Goal: Navigation & Orientation: Find specific page/section

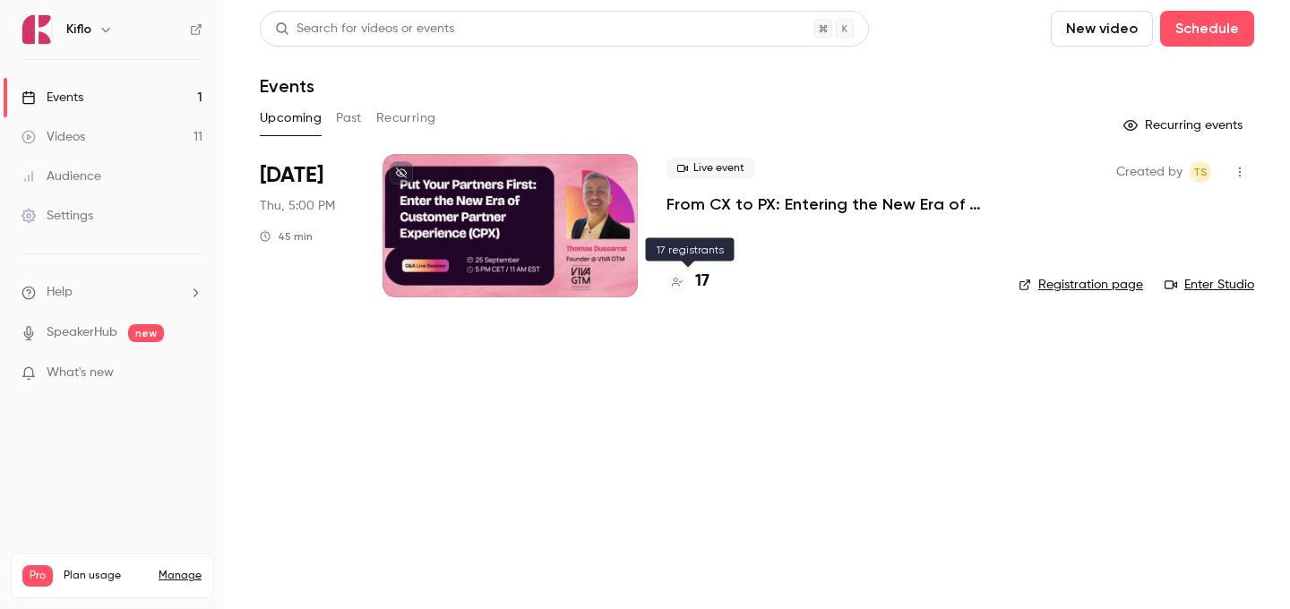
click at [699, 286] on h4 "17" at bounding box center [702, 282] width 14 height 24
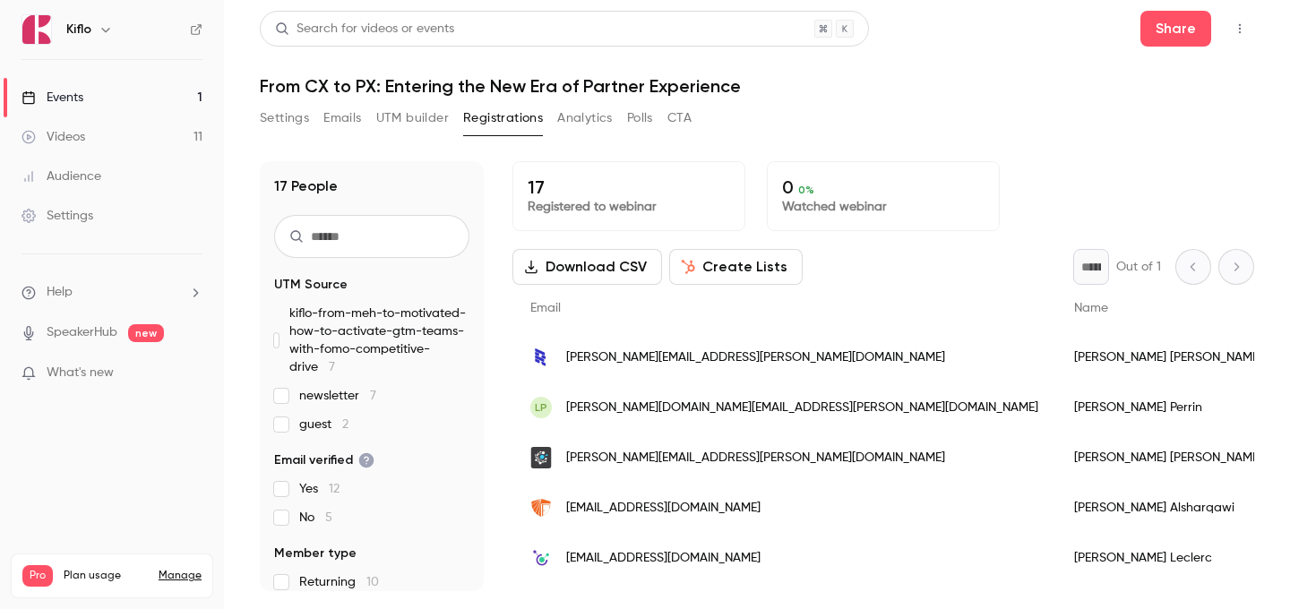
click at [133, 101] on link "Events 1" at bounding box center [112, 97] width 224 height 39
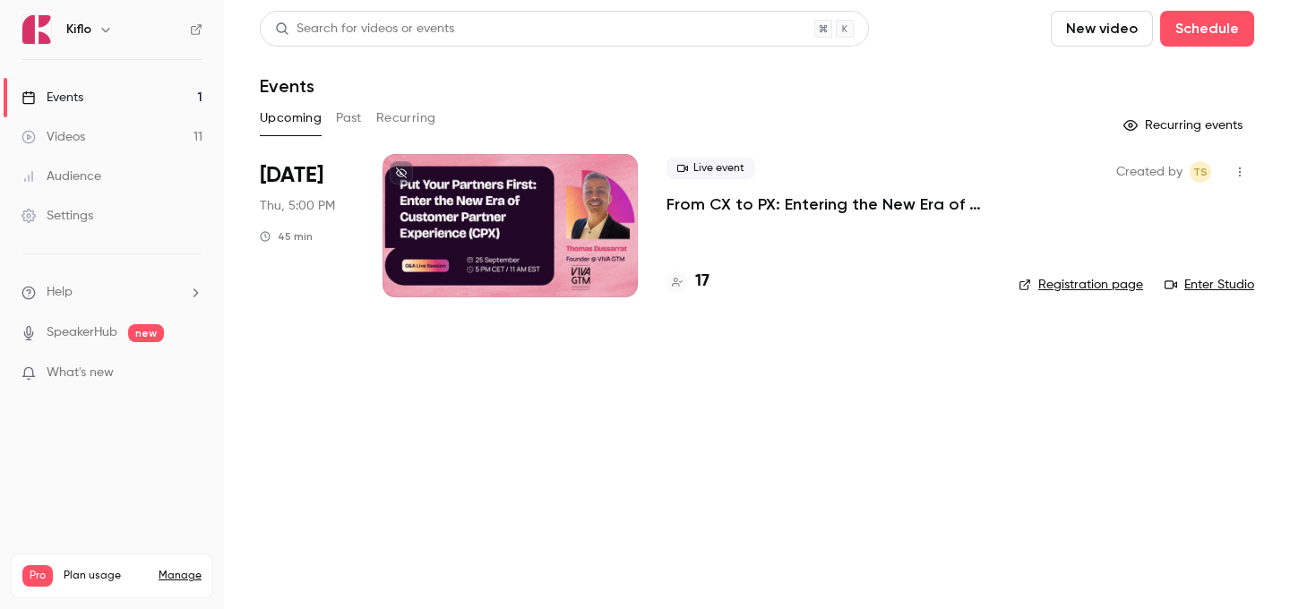
click at [865, 96] on div "Events" at bounding box center [757, 85] width 994 height 21
click at [112, 133] on link "Videos 11" at bounding box center [112, 136] width 224 height 39
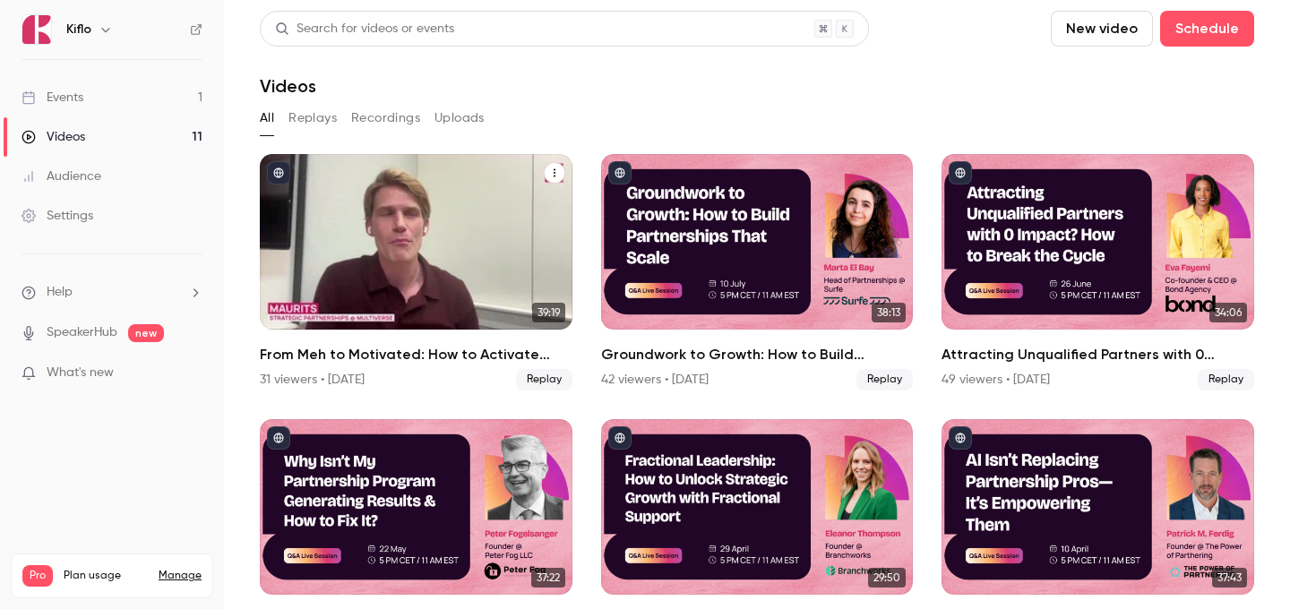
click at [450, 248] on div "From Meh to Motivated: How to Activate GTM Teams with FOMO & Competitive Drive" at bounding box center [416, 242] width 313 height 176
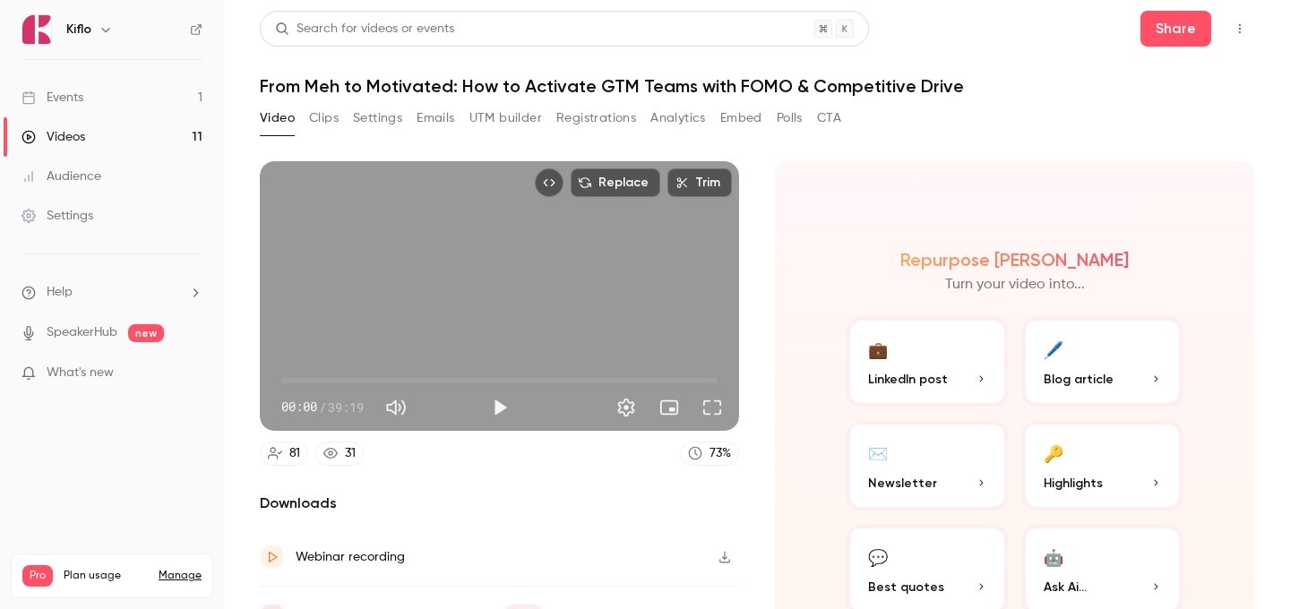
click at [619, 116] on button "Registrations" at bounding box center [596, 118] width 80 height 29
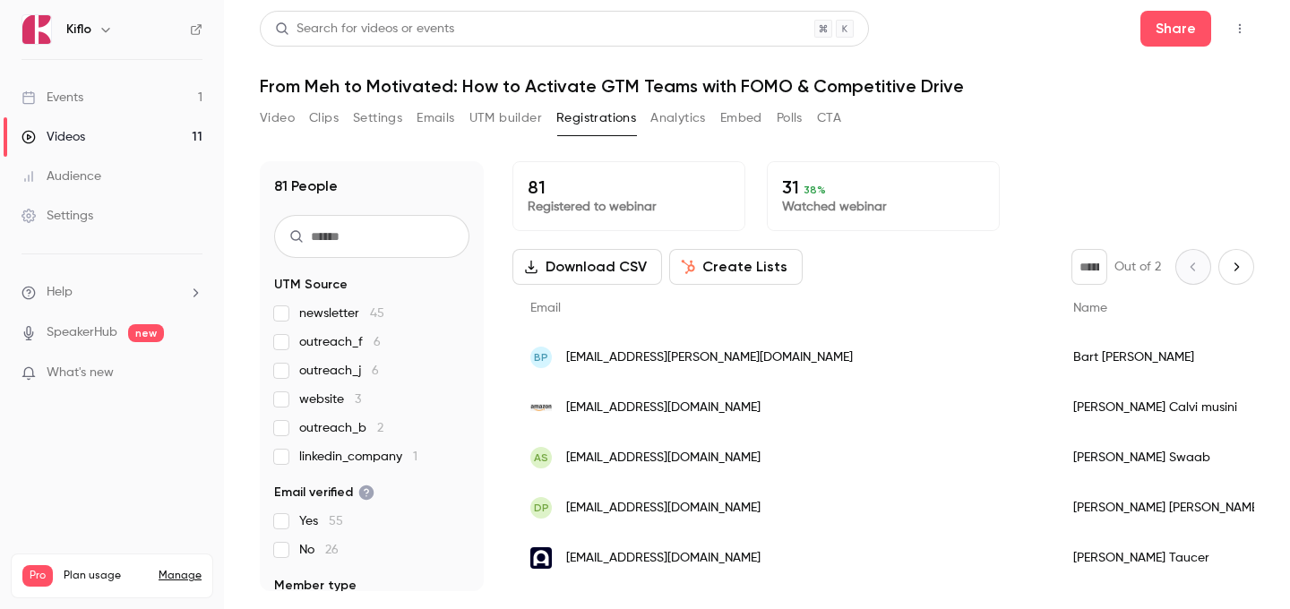
click at [271, 113] on button "Video" at bounding box center [277, 118] width 35 height 29
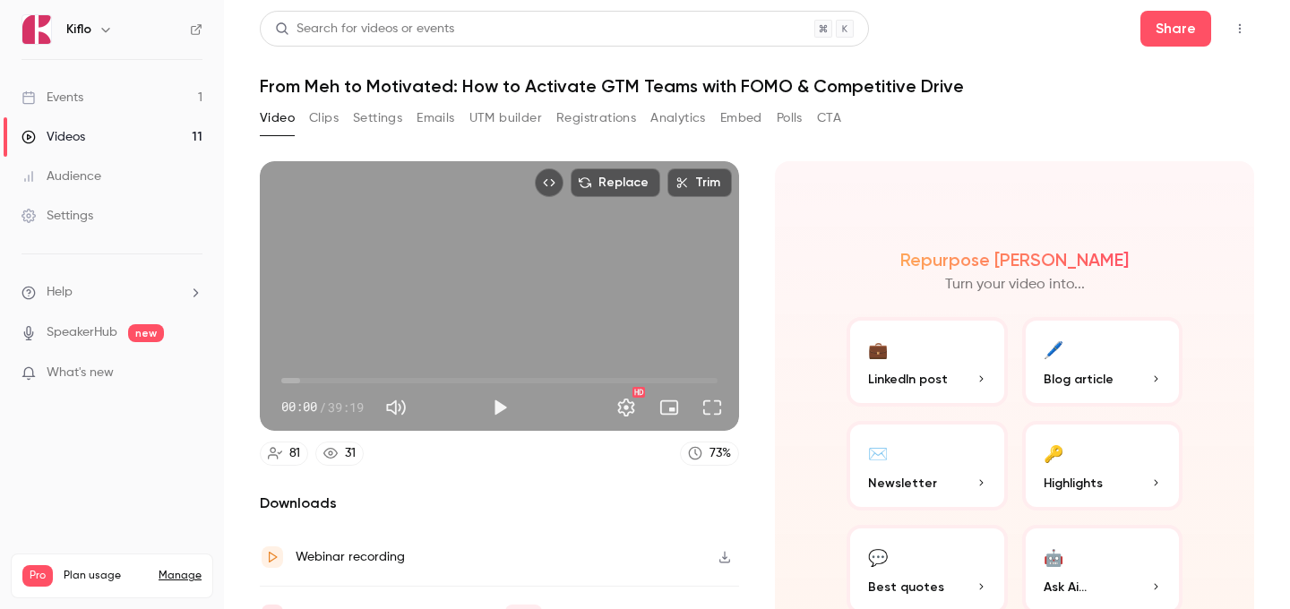
click at [136, 91] on link "Events 1" at bounding box center [112, 97] width 224 height 39
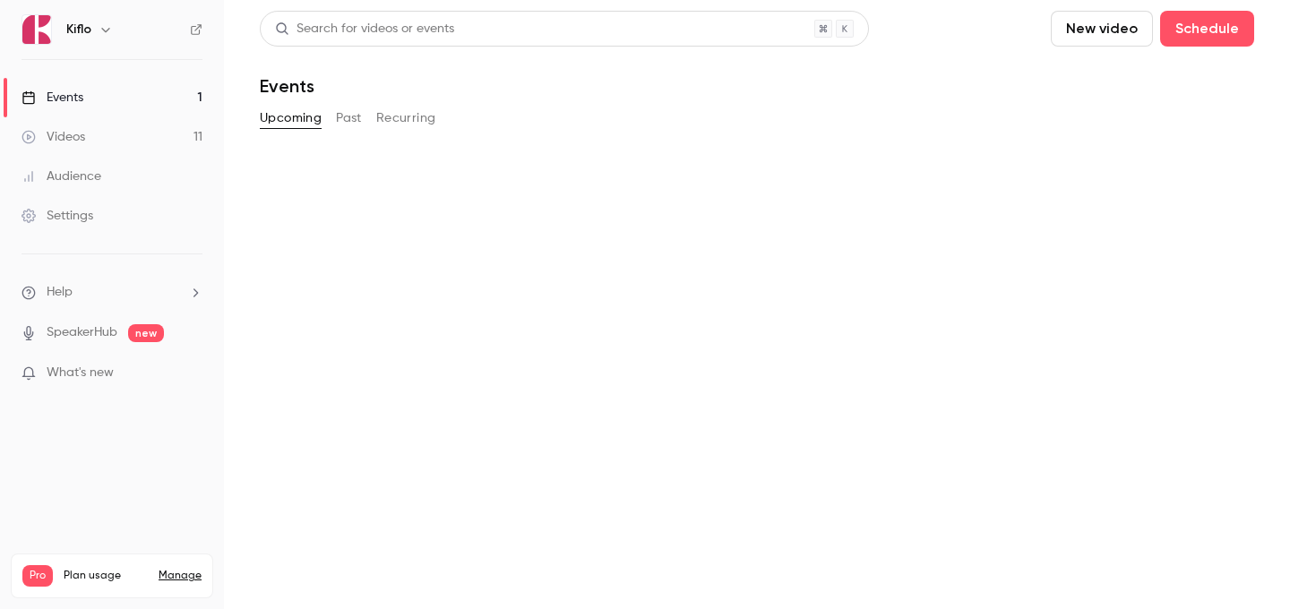
click at [136, 91] on link "Events 1" at bounding box center [112, 97] width 224 height 39
